Goal: Information Seeking & Learning: Learn about a topic

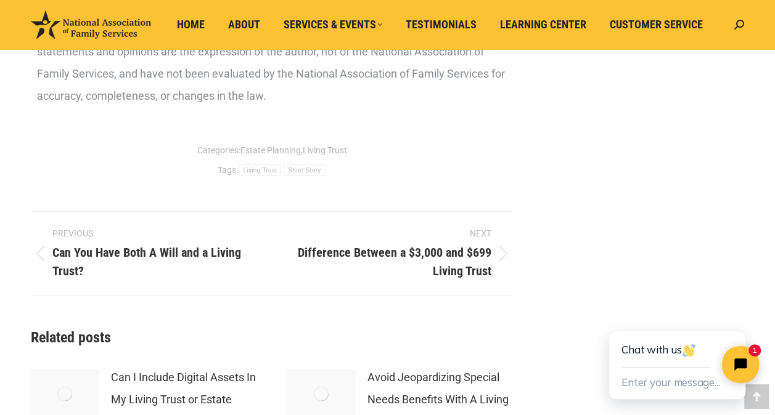
scroll to position [1664, 0]
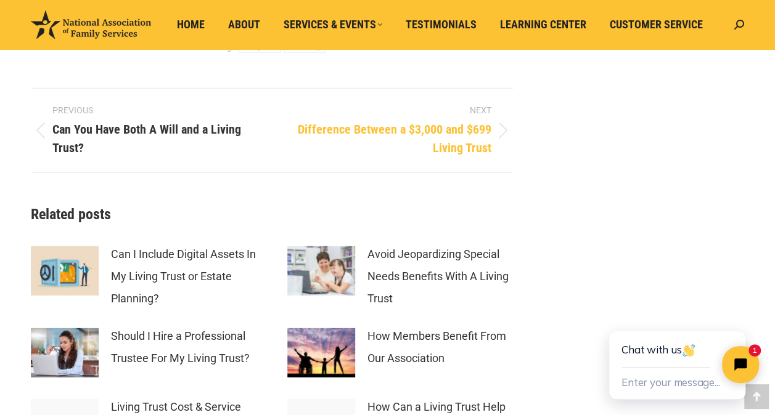
click at [440, 150] on span "Difference Between a $3,000 and $699 Living Trust" at bounding box center [390, 138] width 201 height 37
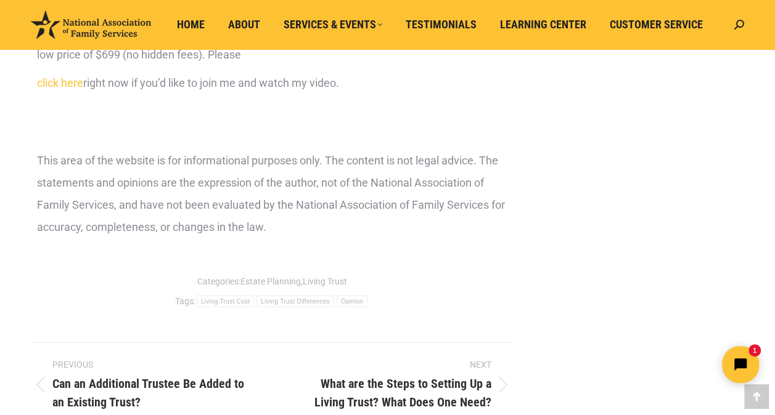
scroll to position [1479, 0]
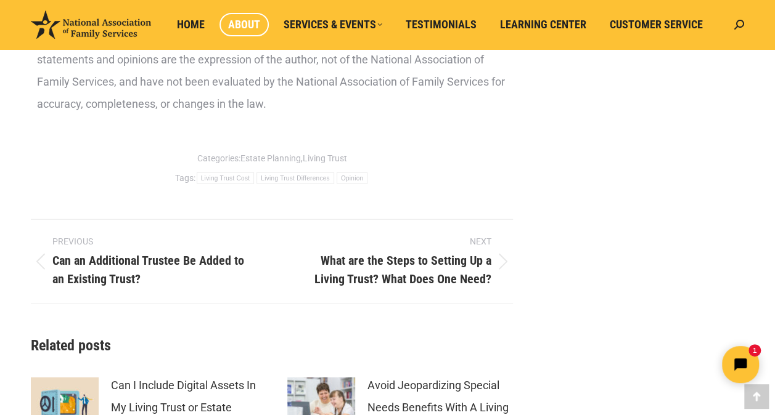
click at [238, 20] on span "About" at bounding box center [244, 25] width 32 height 14
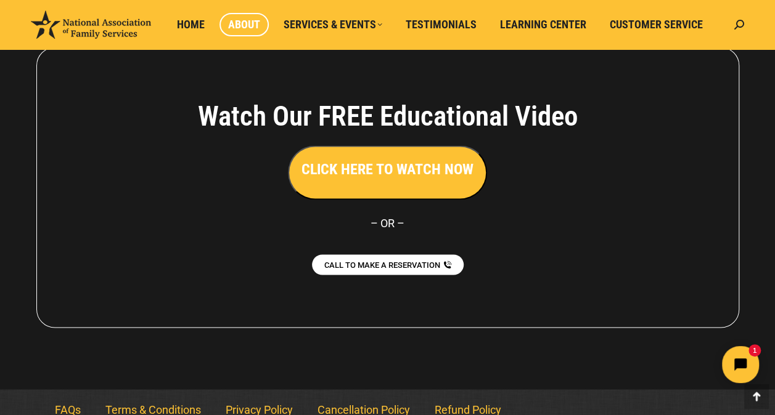
scroll to position [994, 0]
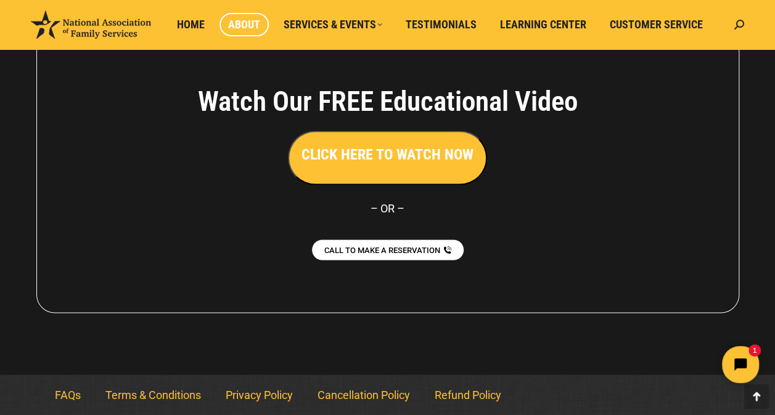
click at [367, 151] on h3 "CLICK HERE TO WATCH NOW" at bounding box center [387, 154] width 172 height 21
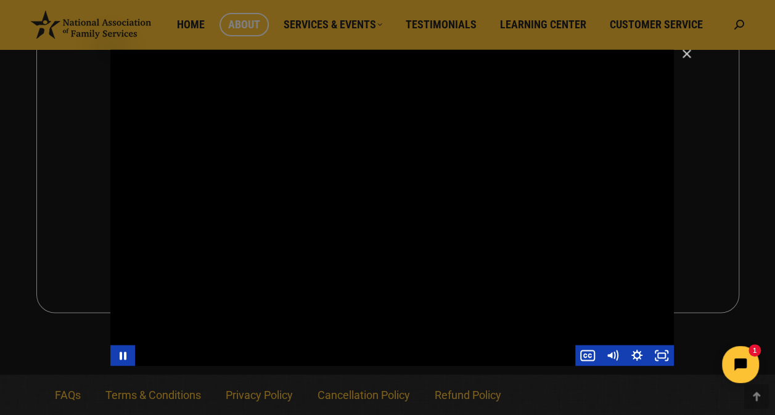
click at [387, 245] on div "Main Video - Full Webinar (Emma) Landon V1.4" at bounding box center [391, 207] width 563 height 317
click at [129, 363] on icon "Play Video" at bounding box center [123, 355] width 25 height 21
click at [335, 293] on div "Main Video - Full Webinar (Emma) Landon V1.4" at bounding box center [391, 207] width 563 height 317
click at [125, 354] on icon "Pause" at bounding box center [123, 356] width 8 height 10
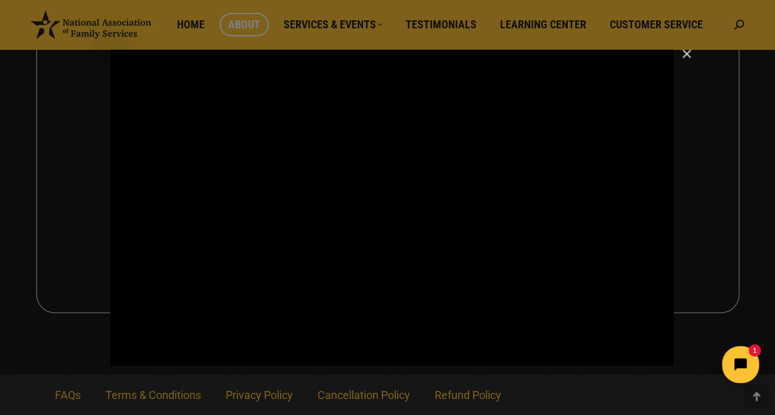
click at [684, 51] on img "Close" at bounding box center [681, 59] width 21 height 21
